Goal: Task Accomplishment & Management: Use online tool/utility

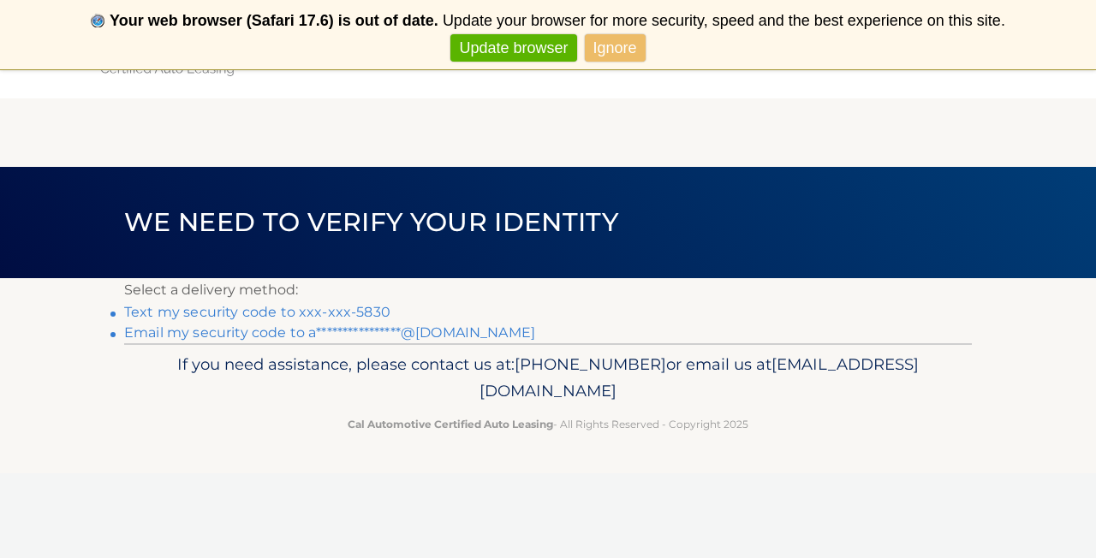
click at [347, 308] on link "Text my security code to xxx-xxx-5830" at bounding box center [257, 312] width 266 height 16
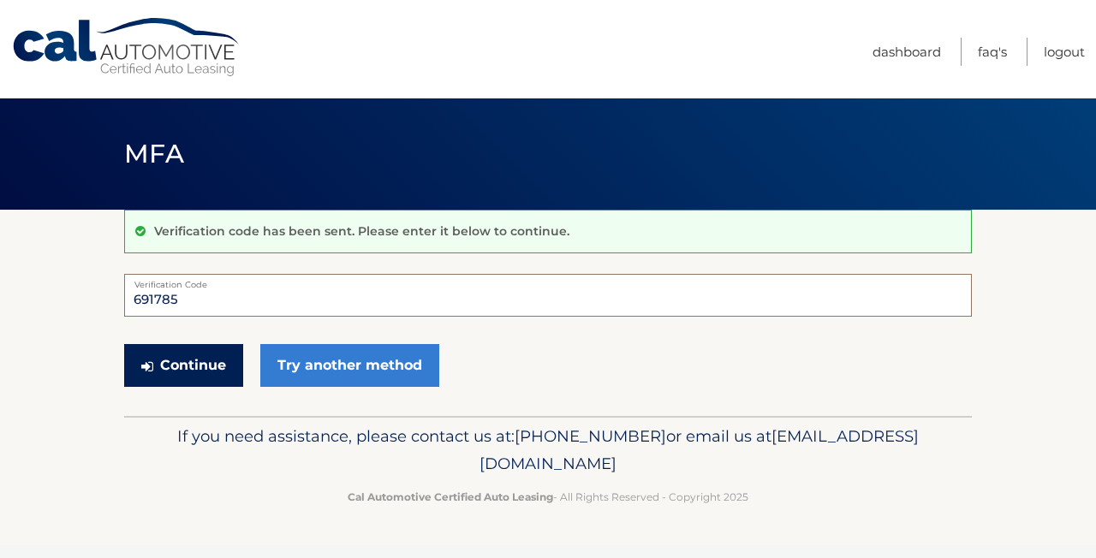
type input "691785"
click at [206, 352] on button "Continue" at bounding box center [183, 365] width 119 height 43
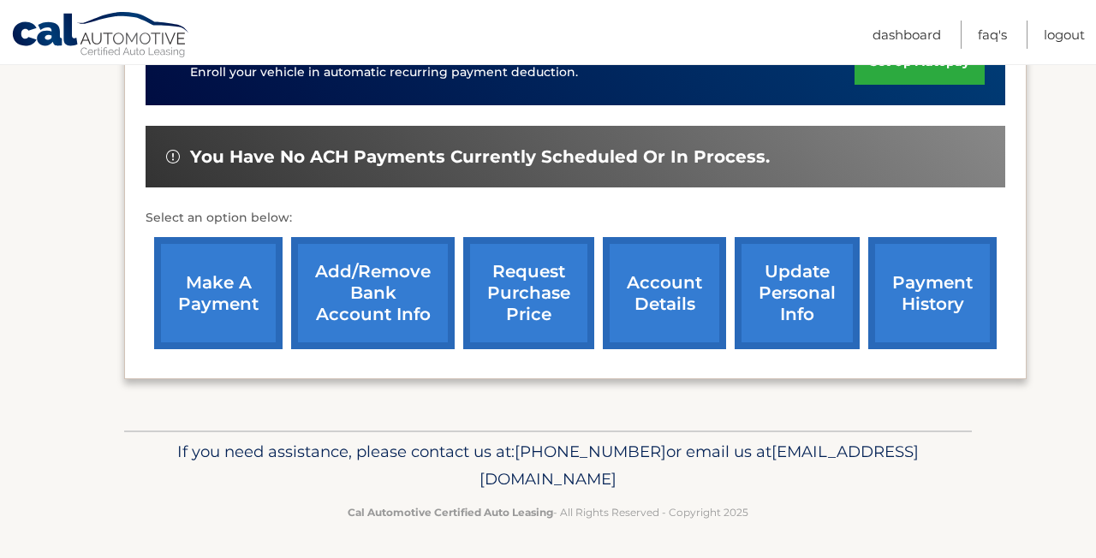
scroll to position [499, 0]
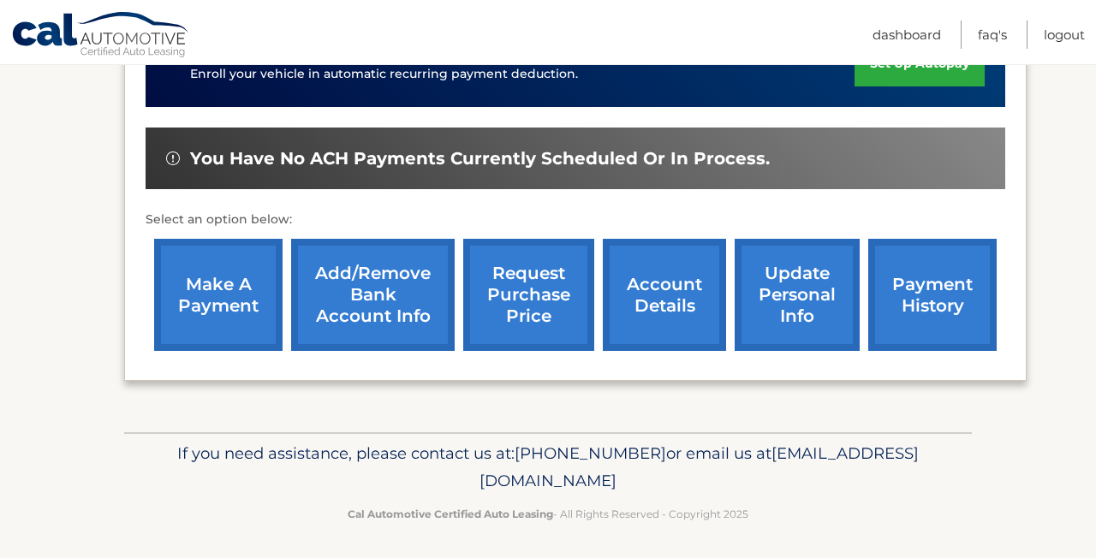
click at [544, 299] on link "request purchase price" at bounding box center [528, 295] width 131 height 112
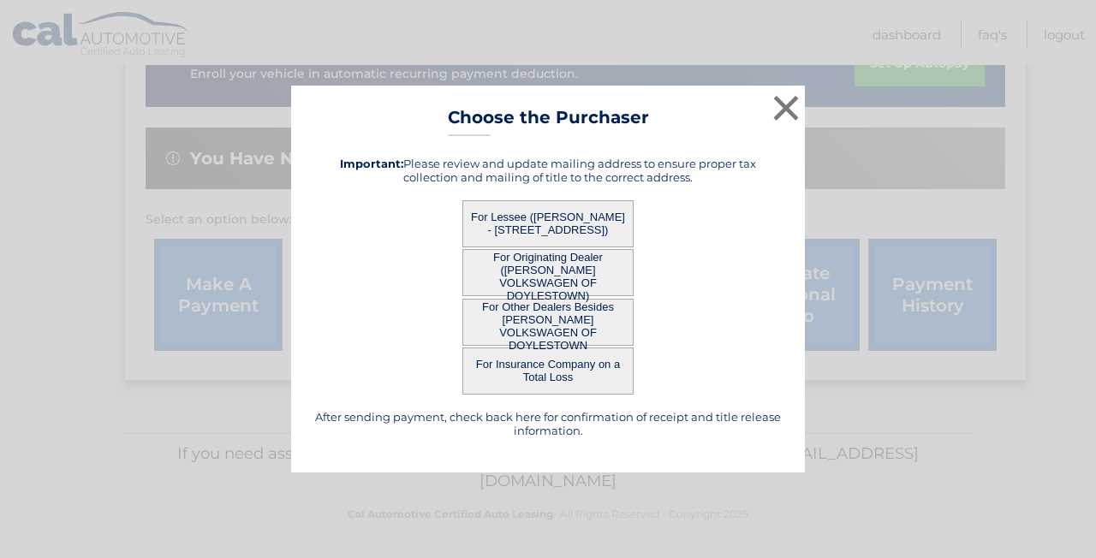
click at [586, 219] on button "For Lessee (ABDULLAH ALTIRJMAN - 2801 ASPEN CIR, , BLUE BELL, PA 19422)" at bounding box center [547, 223] width 171 height 47
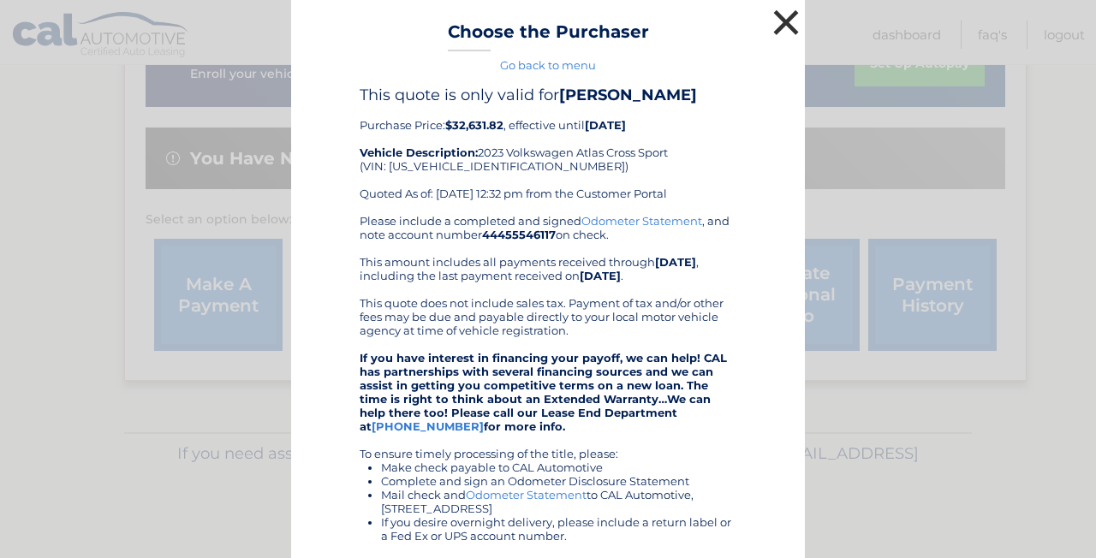
click at [791, 21] on button "×" at bounding box center [786, 22] width 34 height 34
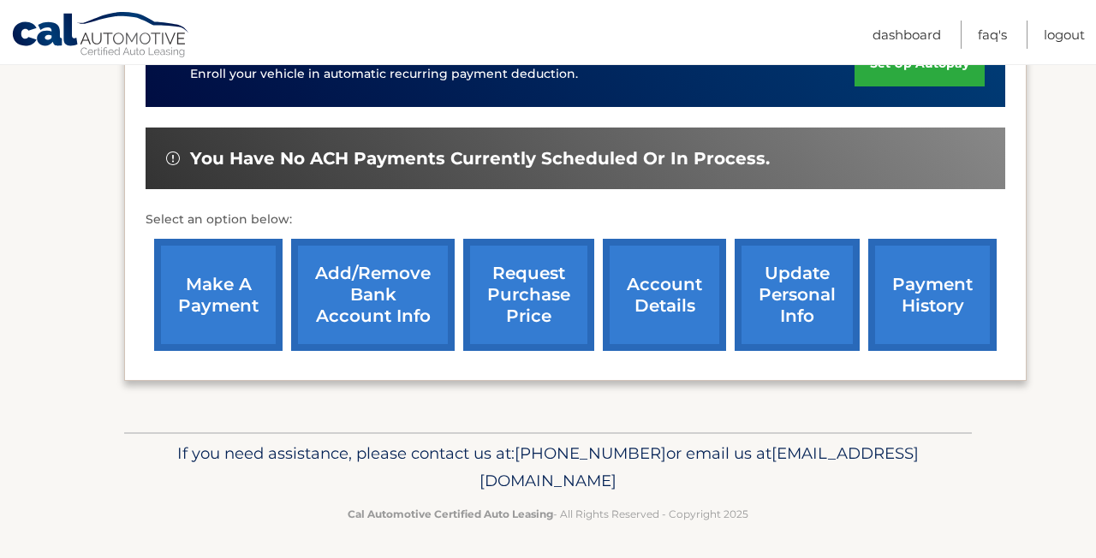
click at [526, 298] on link "request purchase price" at bounding box center [528, 295] width 131 height 112
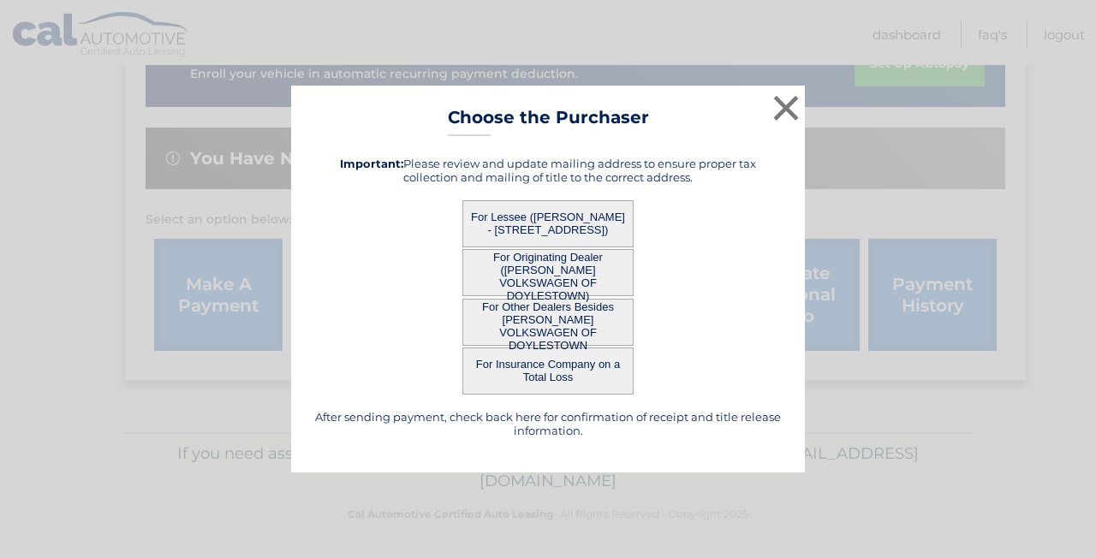
click at [563, 320] on button "For Other Dealers Besides FRED BEANS VOLKSWAGEN OF DOYLESTOWN" at bounding box center [547, 322] width 171 height 47
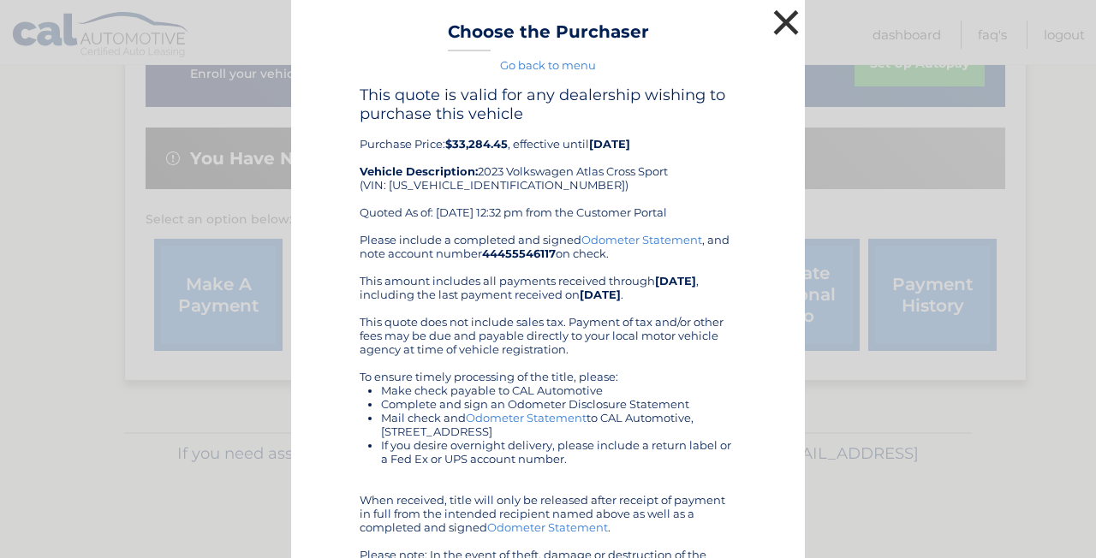
click at [788, 21] on button "×" at bounding box center [786, 22] width 34 height 34
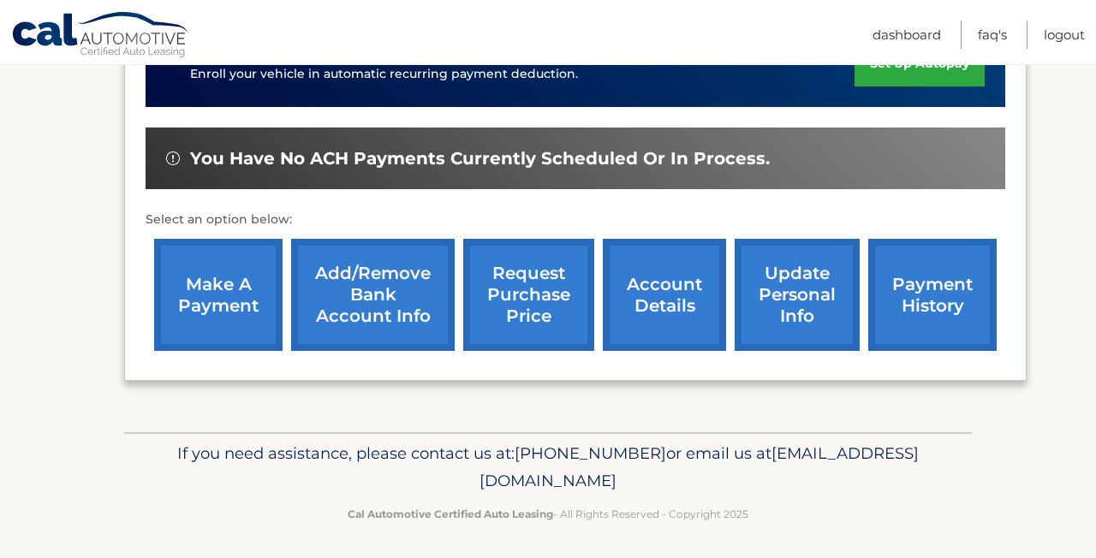
click at [526, 303] on link "request purchase price" at bounding box center [528, 295] width 131 height 112
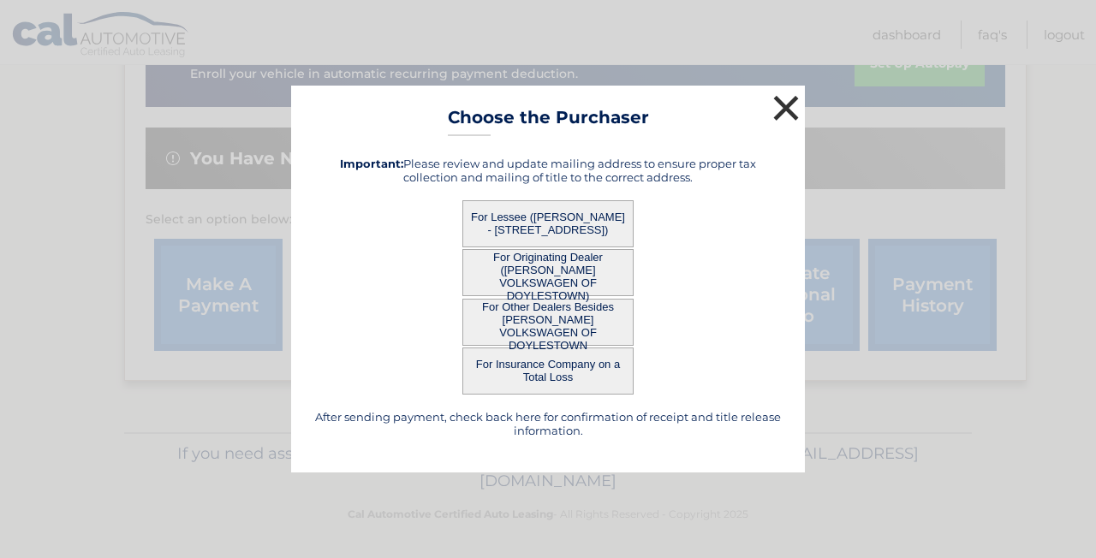
click at [791, 112] on button "×" at bounding box center [786, 108] width 34 height 34
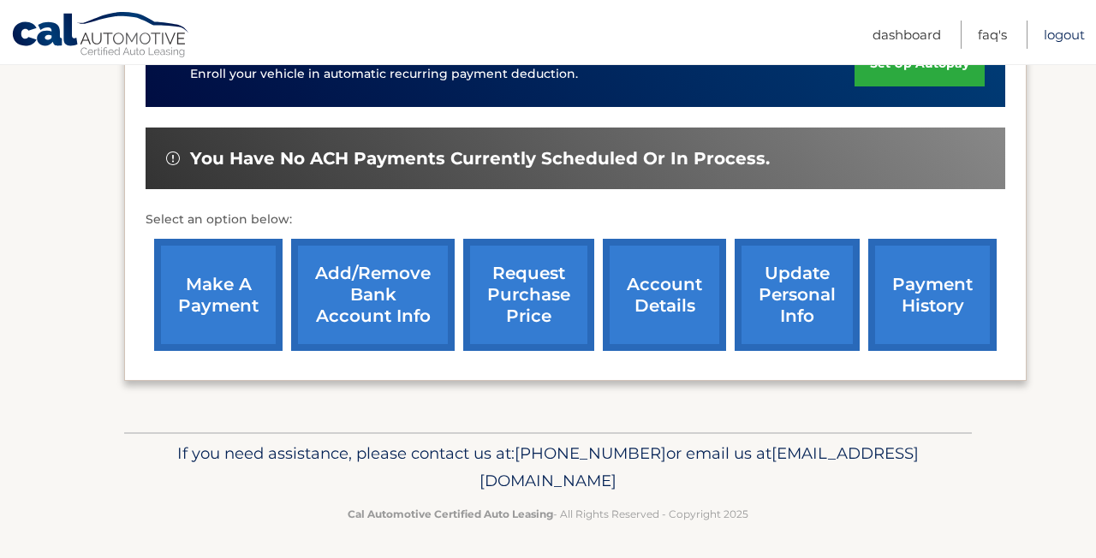
click at [1076, 38] on link "Logout" at bounding box center [1064, 35] width 41 height 28
